Goal: Navigation & Orientation: Understand site structure

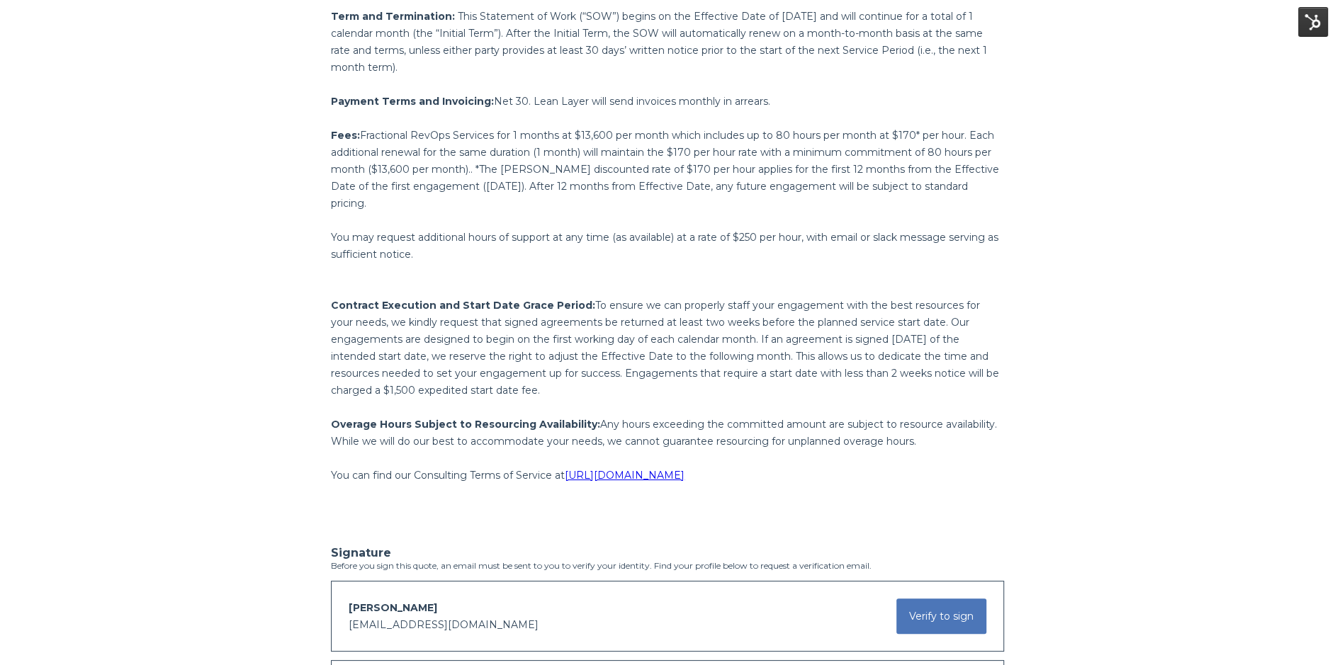
scroll to position [1273, 0]
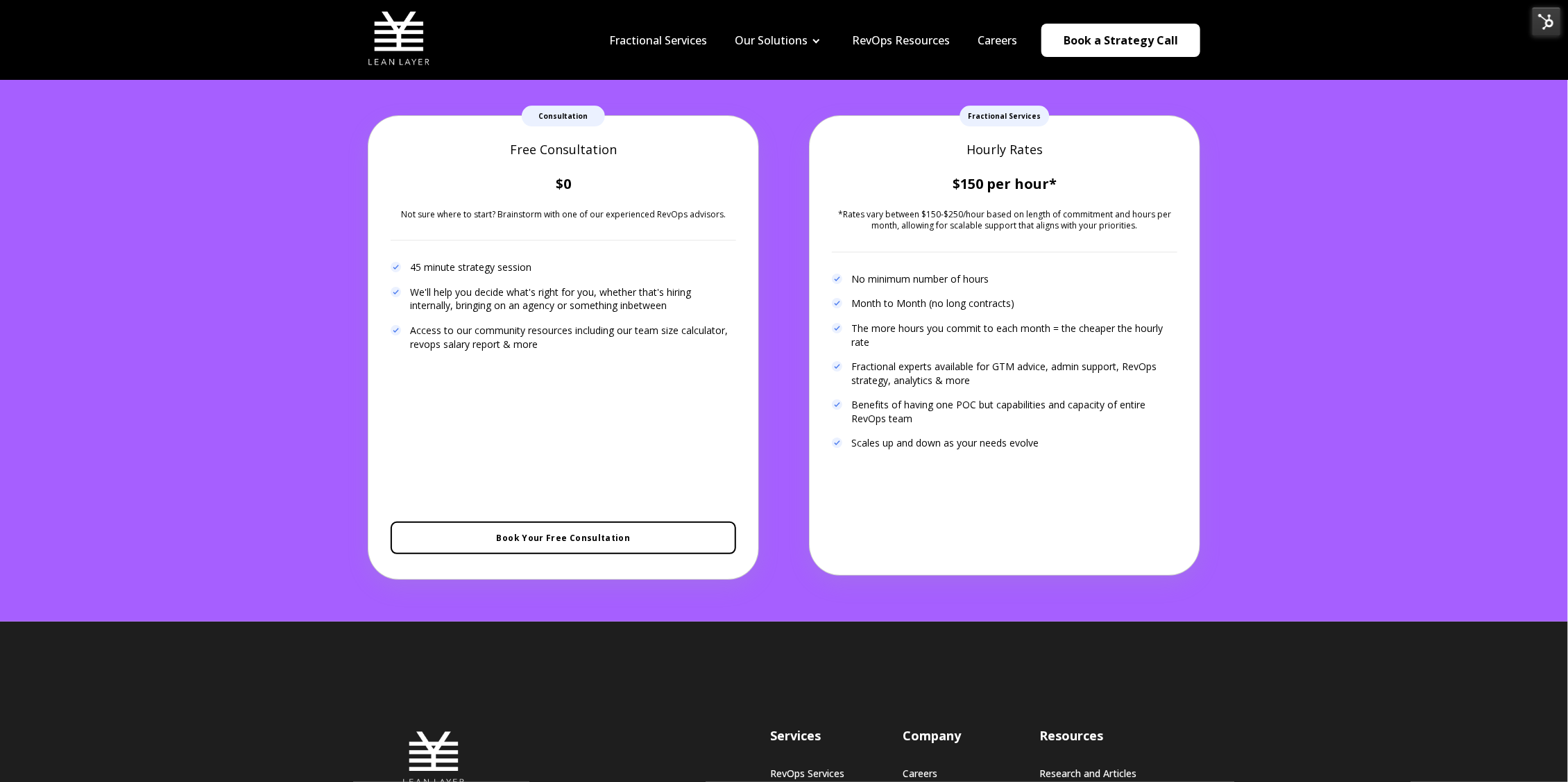
scroll to position [2679, 0]
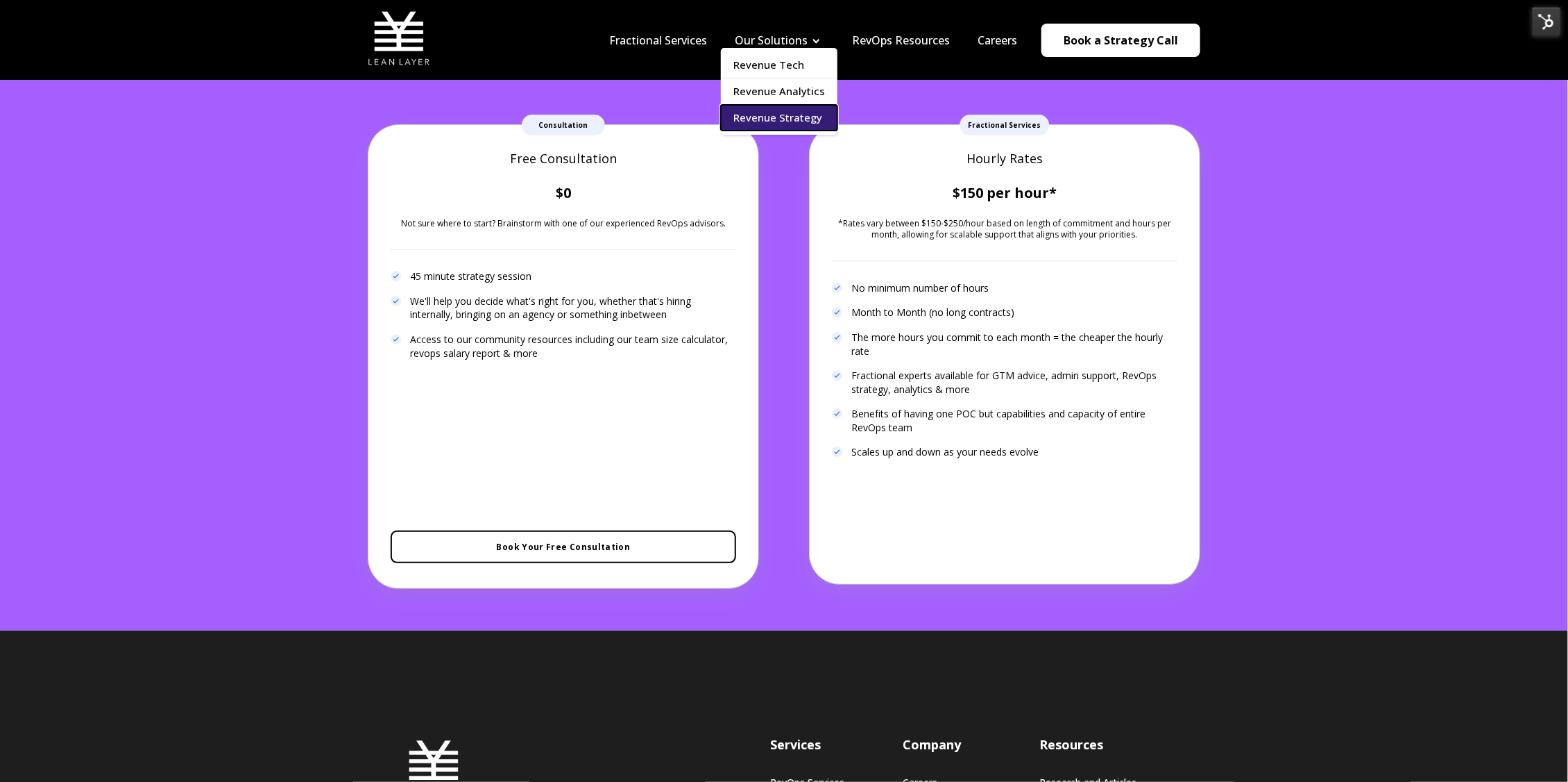
click at [773, 109] on link "Revenue Strategy" at bounding box center [779, 118] width 117 height 25
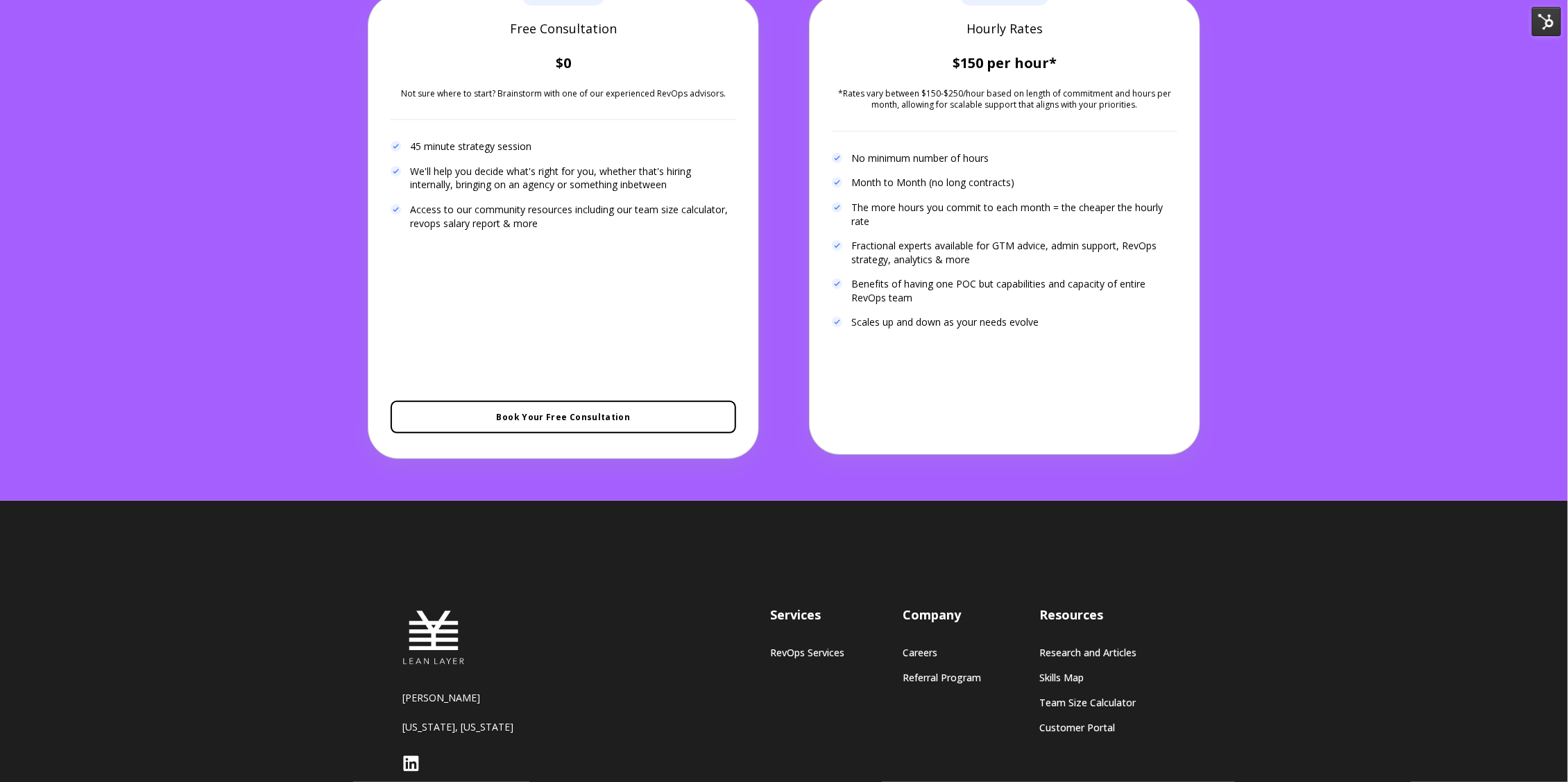
scroll to position [2733, 0]
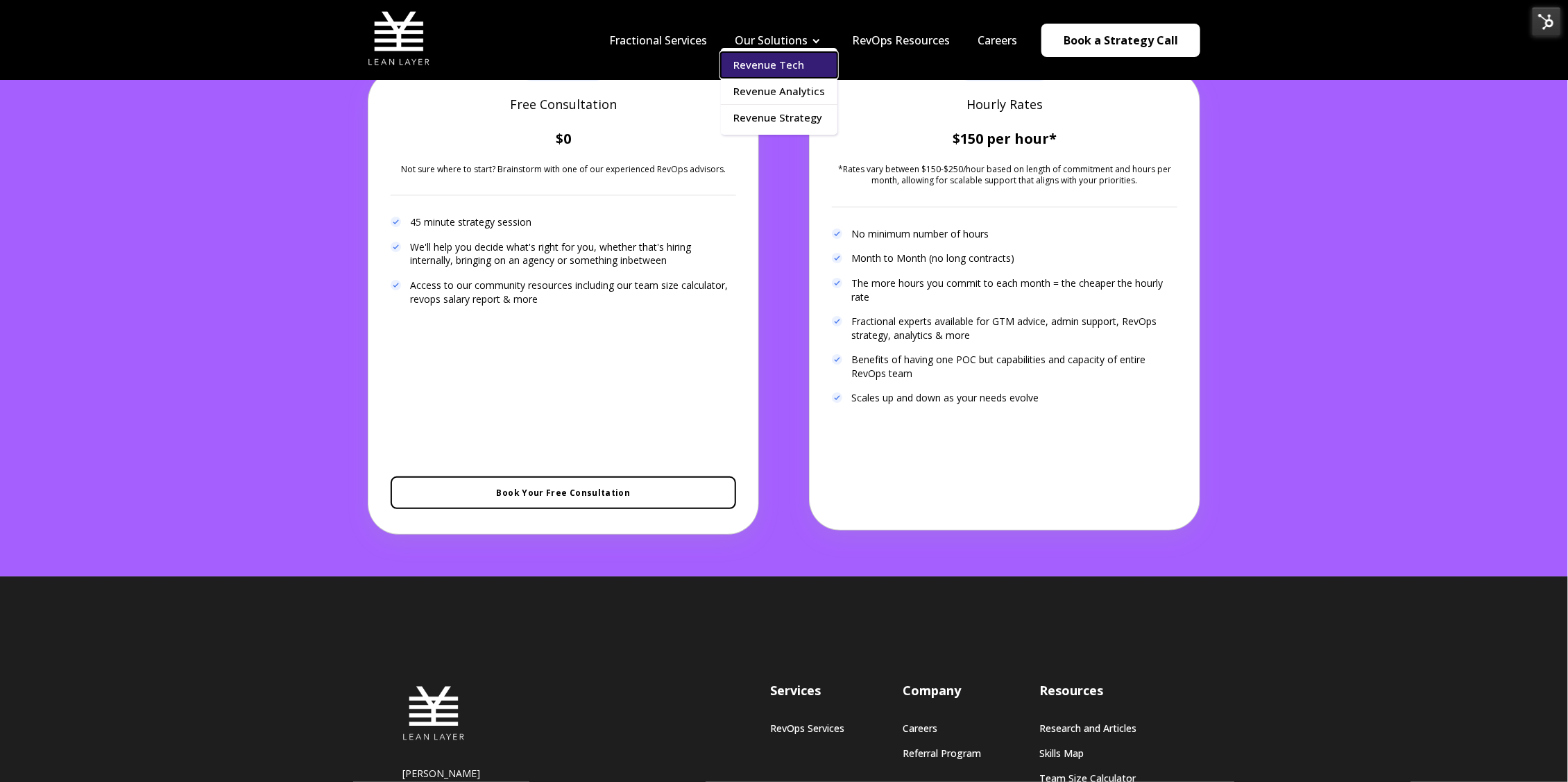
click at [800, 66] on link "Revenue Tech" at bounding box center [779, 65] width 117 height 25
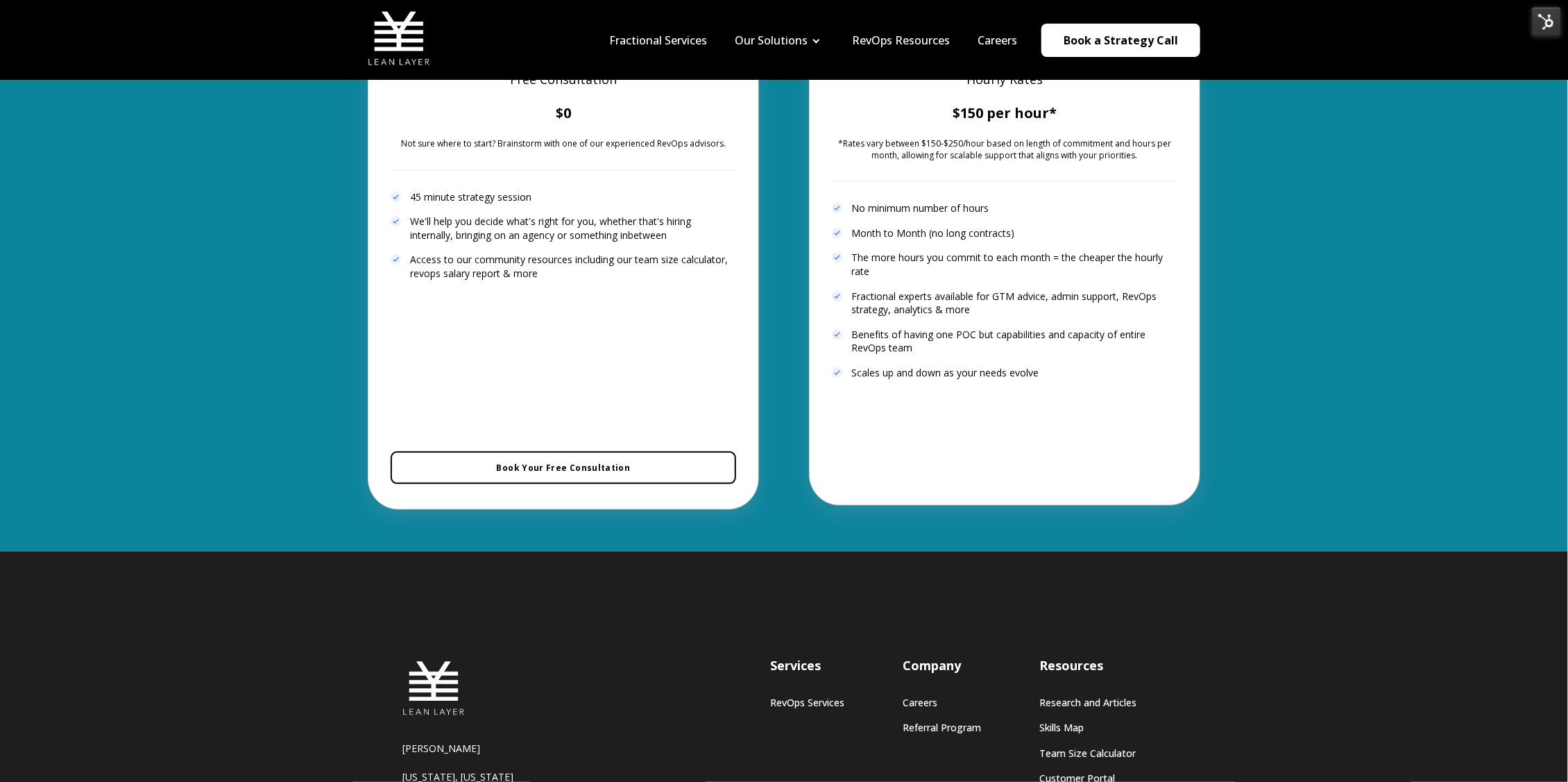
scroll to position [2861, 0]
